Goal: Check status: Check status

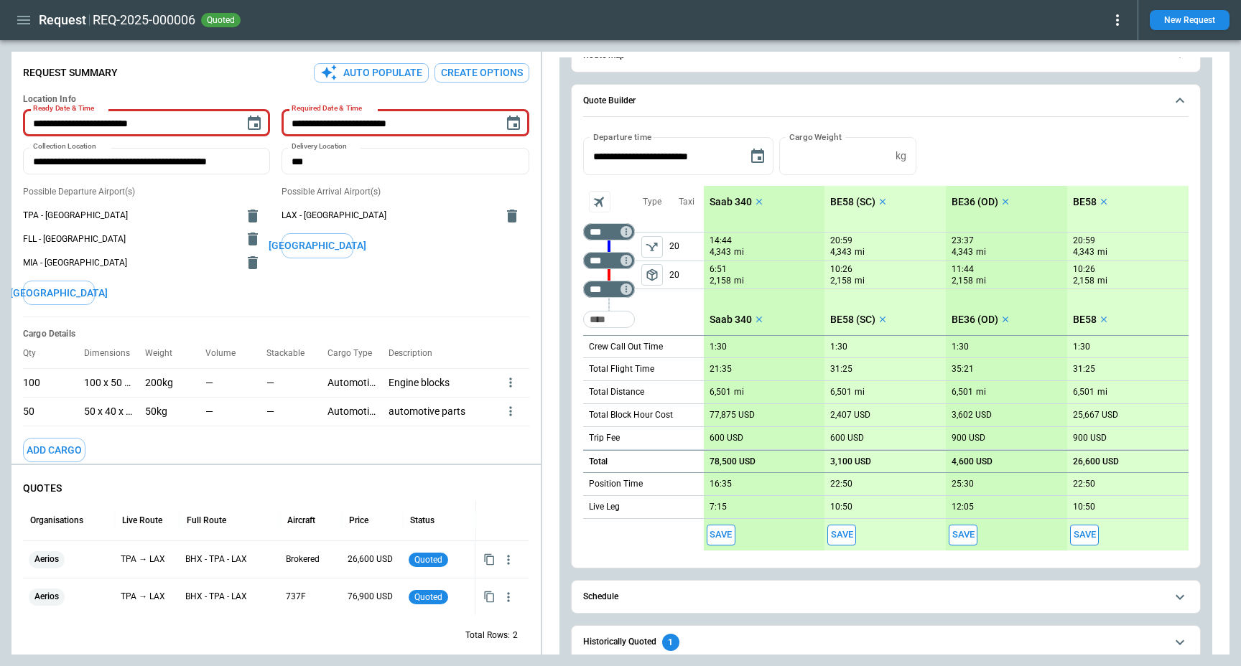
scroll to position [95, 0]
